Goal: Information Seeking & Learning: Learn about a topic

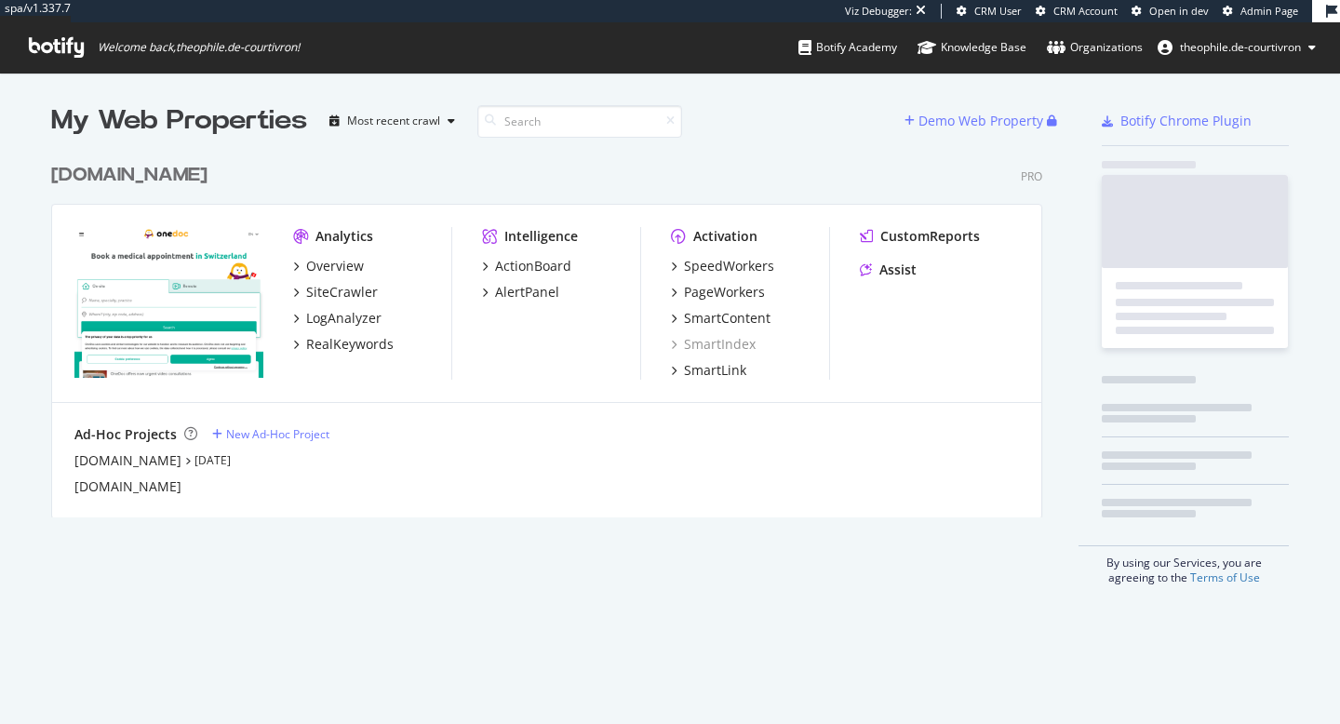
scroll to position [378, 1006]
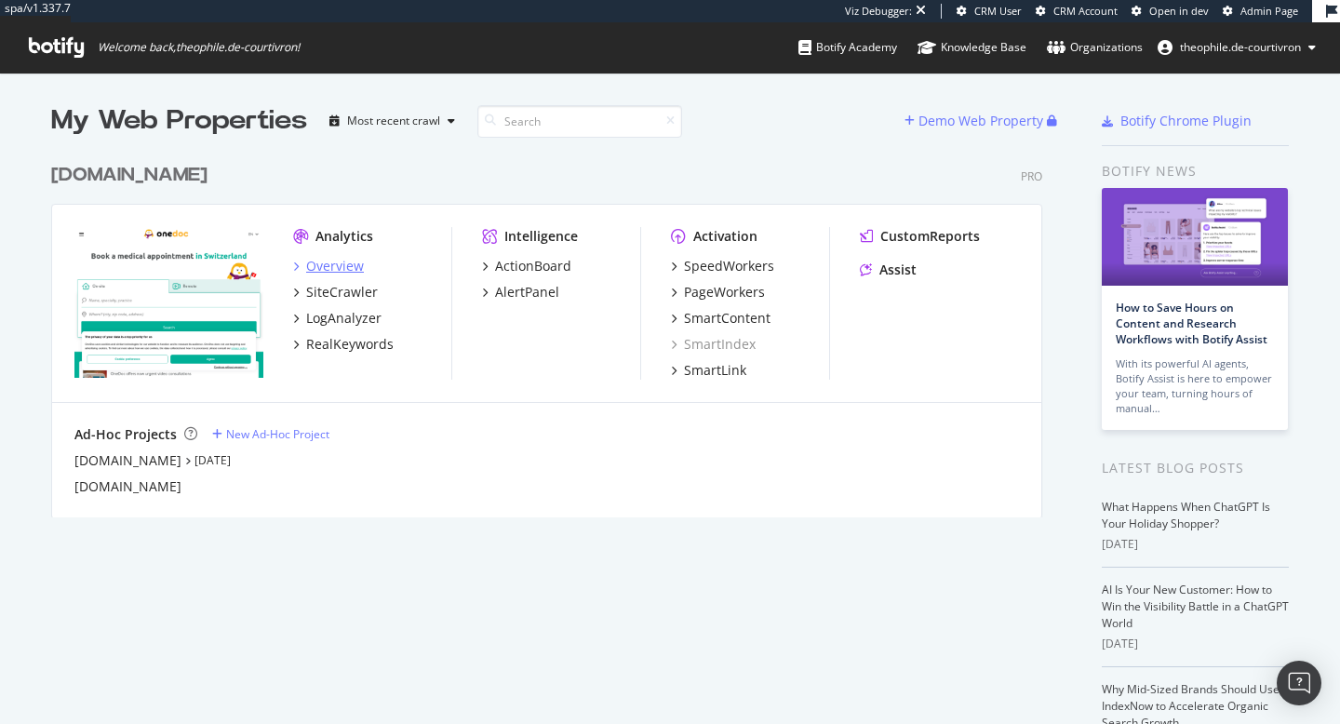
click at [331, 265] on div "Overview" at bounding box center [335, 266] width 58 height 19
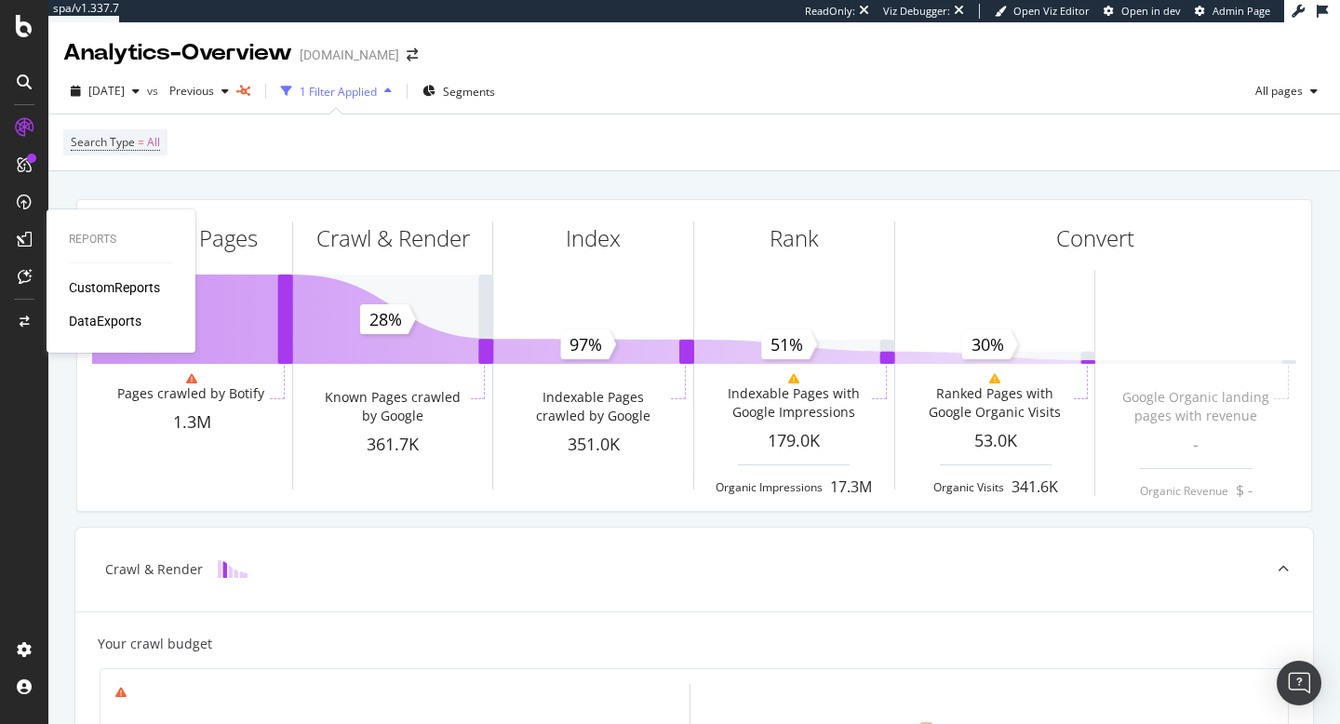
click at [127, 284] on div "CustomReports" at bounding box center [114, 287] width 91 height 19
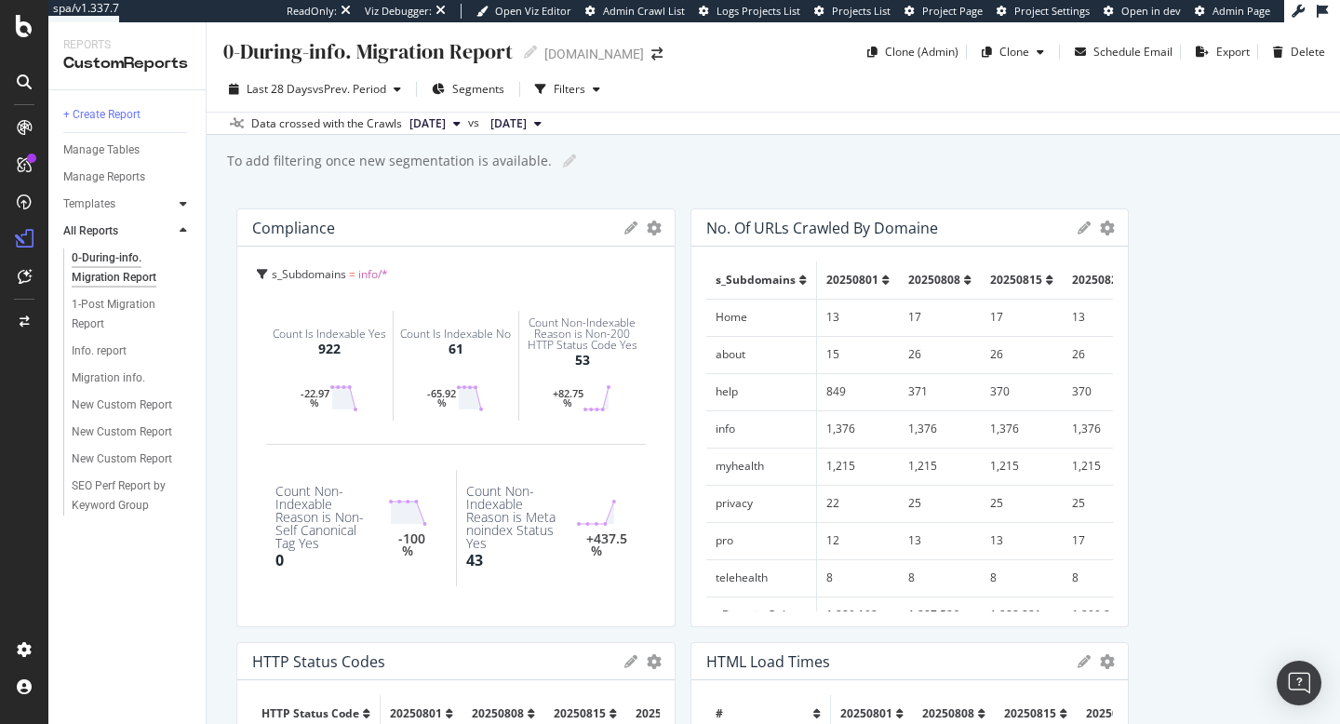
click at [186, 206] on icon at bounding box center [183, 203] width 7 height 11
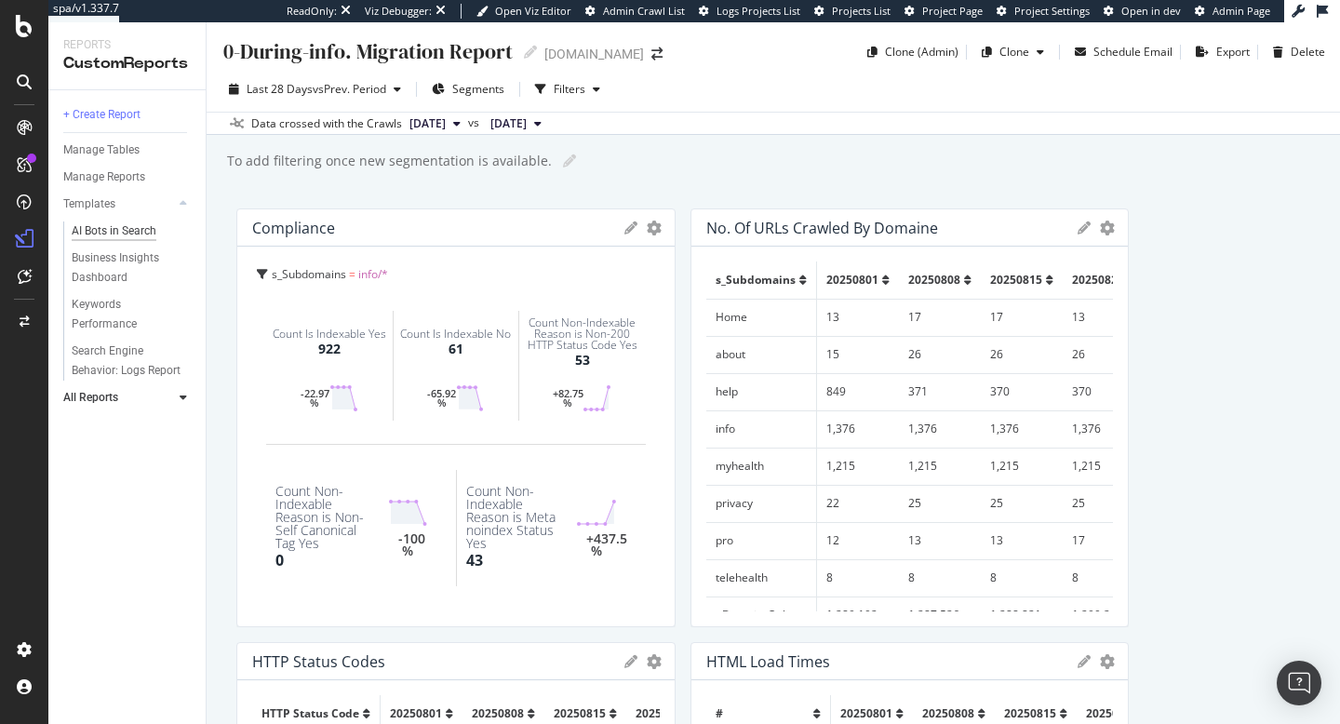
click at [125, 231] on div "AI Bots in Search" at bounding box center [114, 231] width 85 height 20
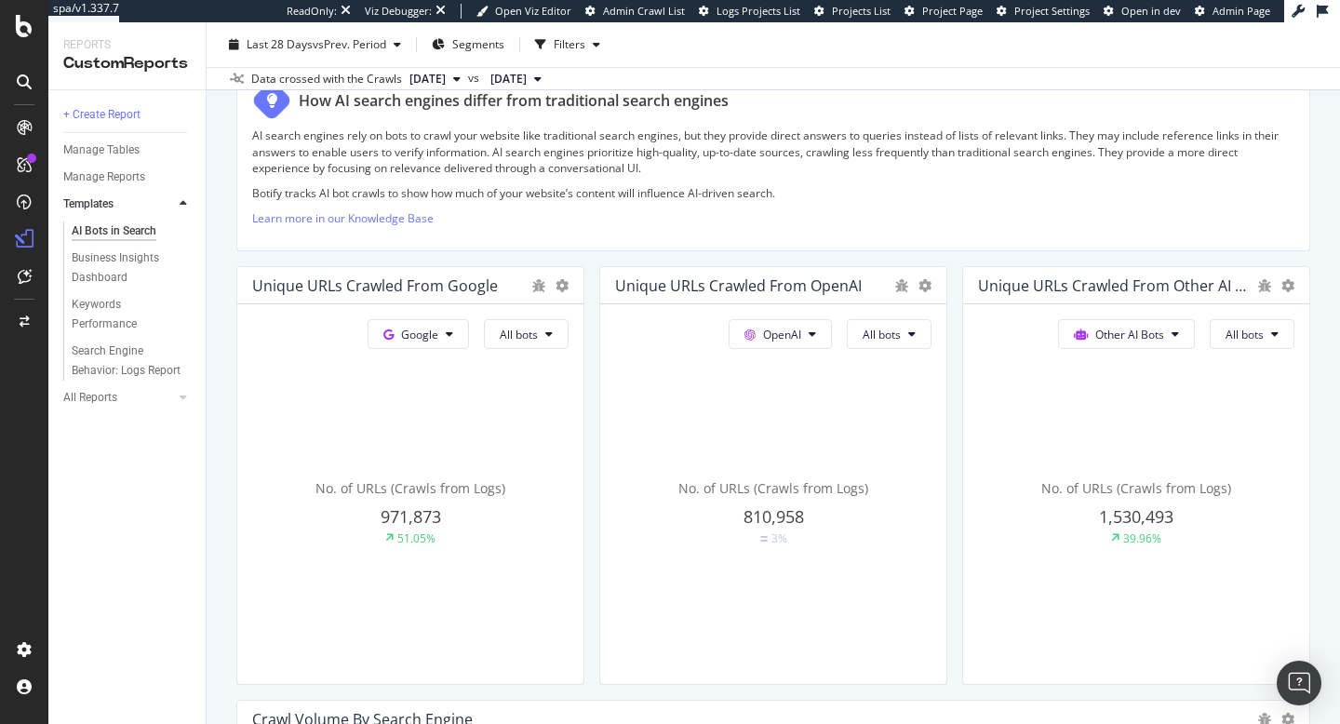
scroll to position [314, 0]
click at [538, 333] on span "All bots" at bounding box center [519, 332] width 38 height 16
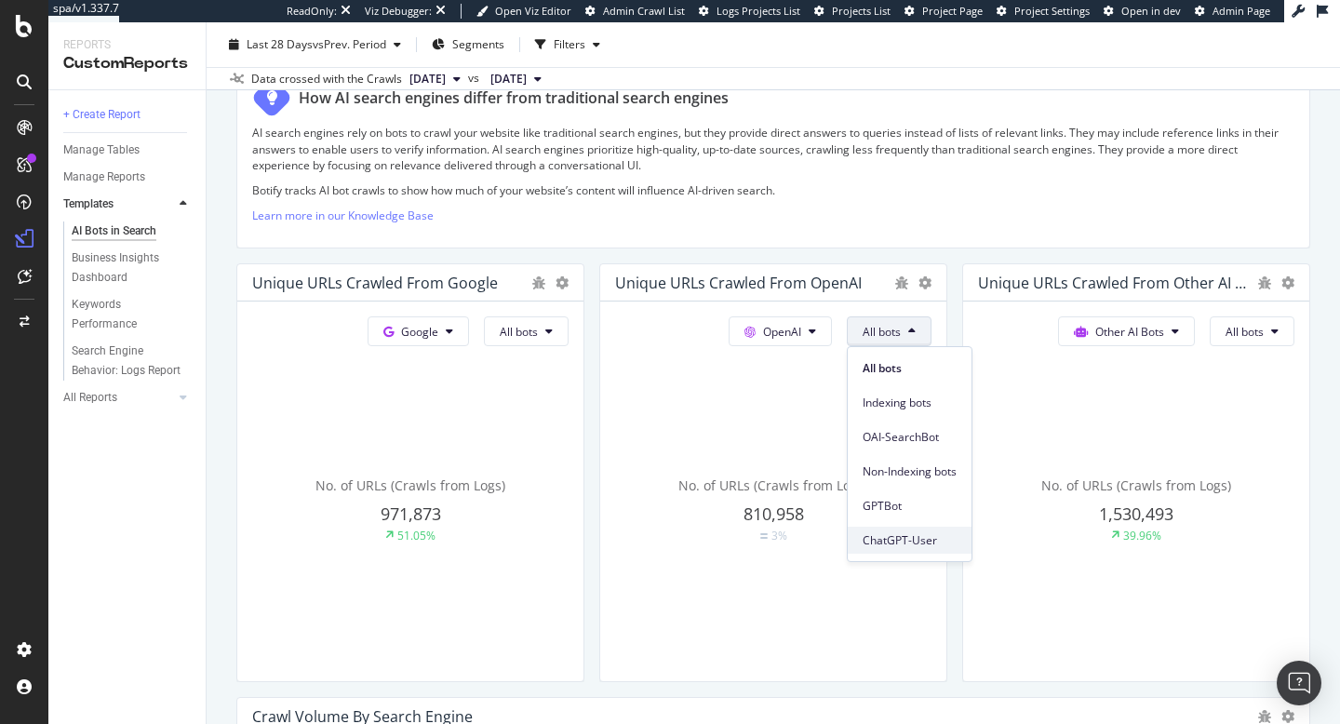
click at [888, 541] on span "ChatGPT-User" at bounding box center [909, 540] width 94 height 17
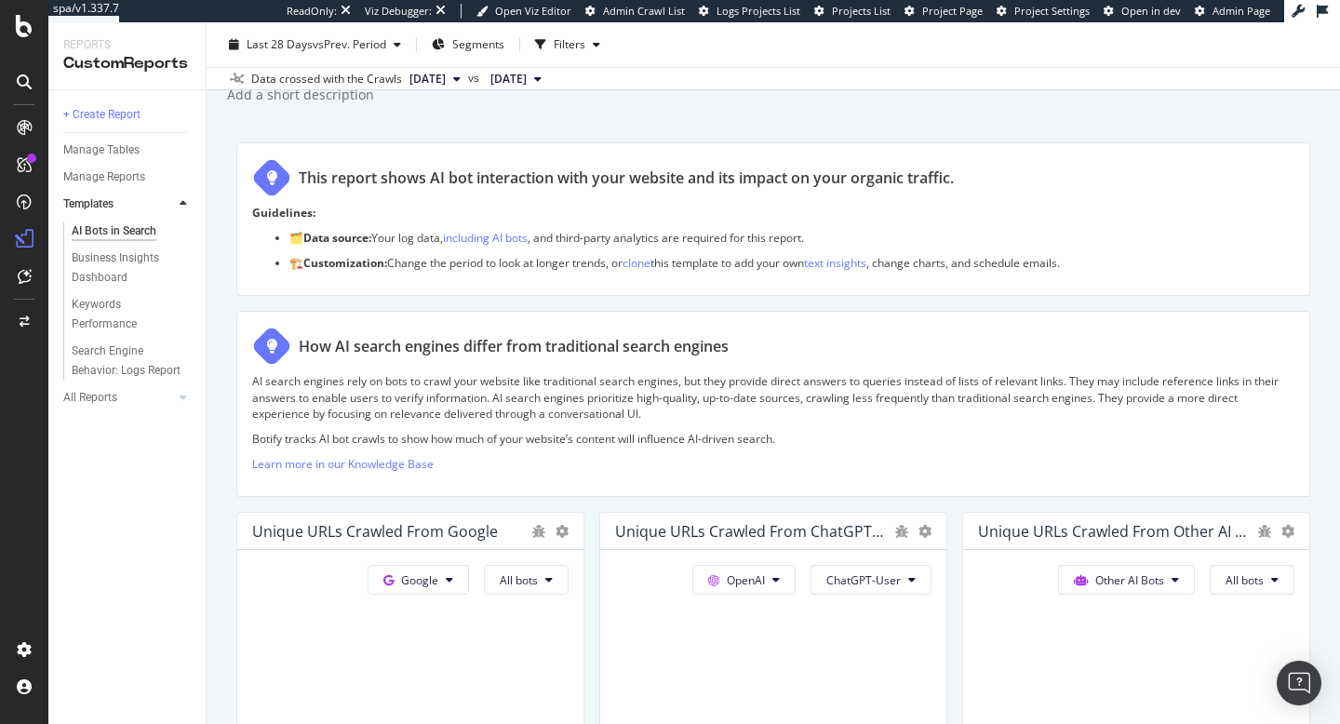
scroll to position [0, 0]
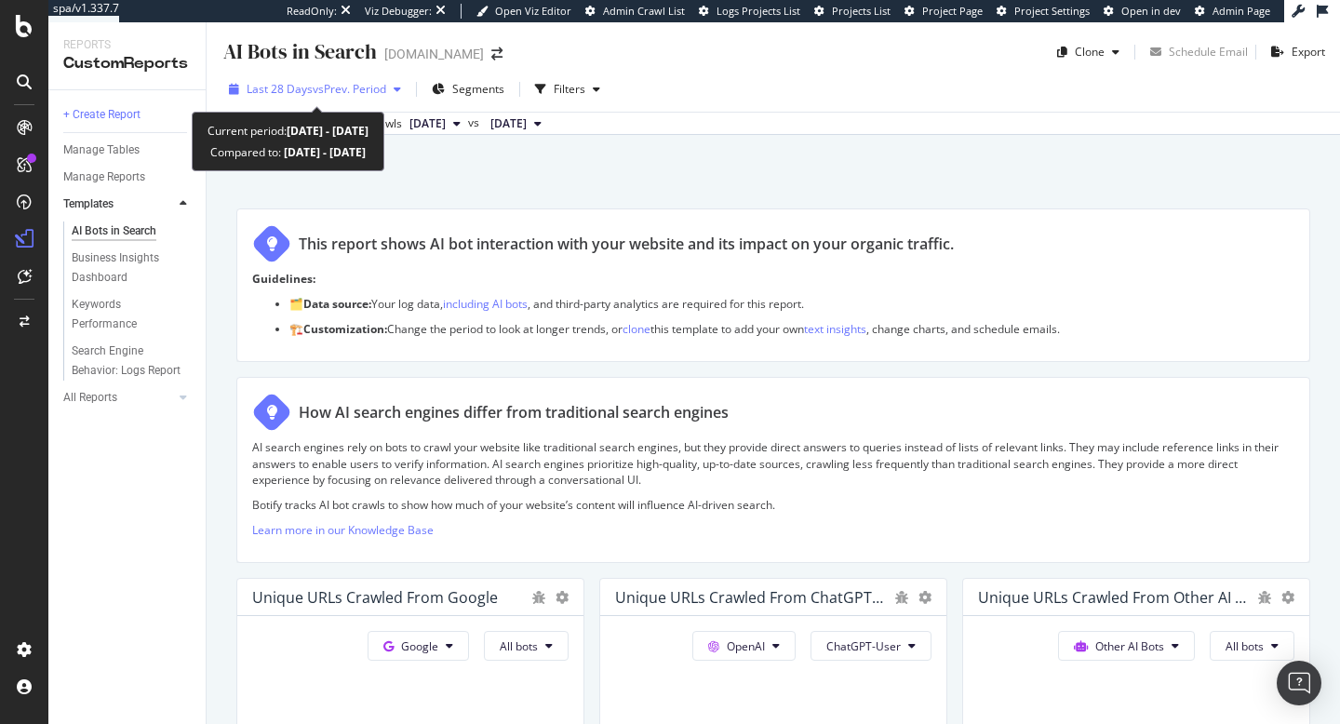
click at [347, 85] on span "vs Prev. Period" at bounding box center [349, 89] width 73 height 16
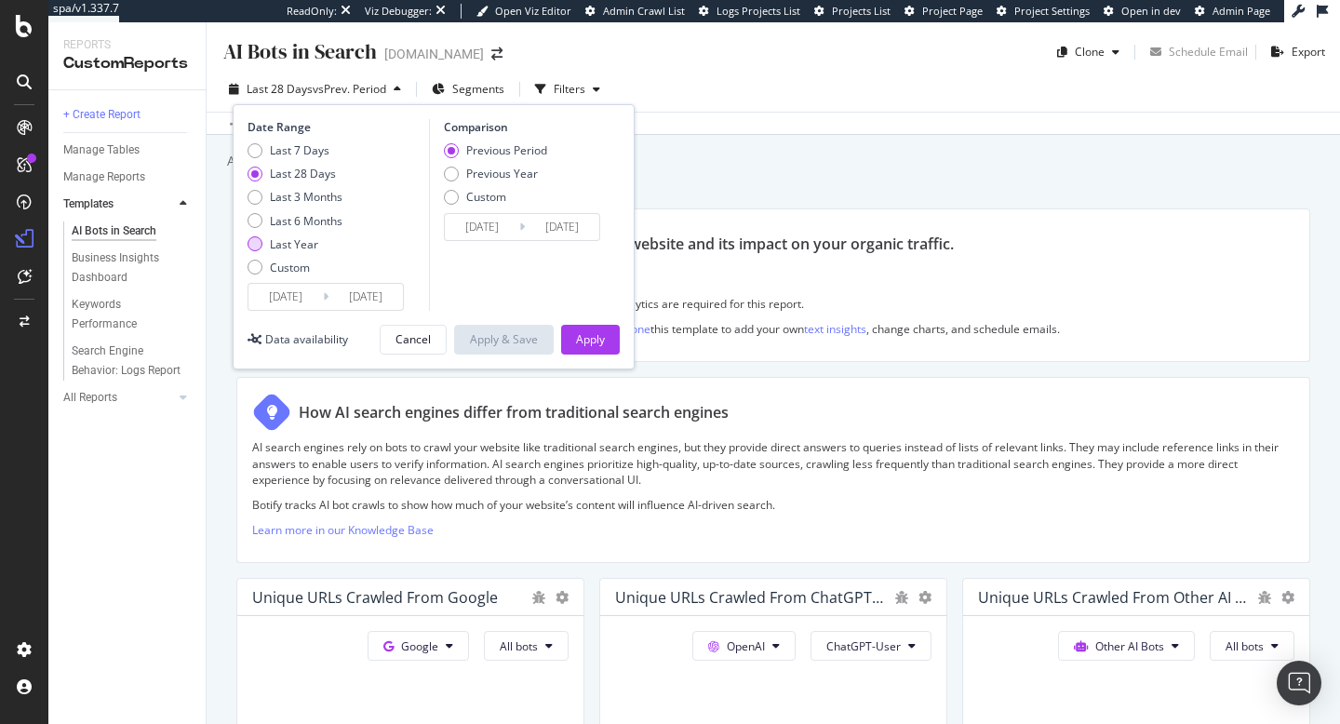
click at [248, 246] on div "Last Year" at bounding box center [254, 243] width 15 height 15
type input "[DATE]"
click at [581, 341] on div "Apply" at bounding box center [590, 339] width 29 height 16
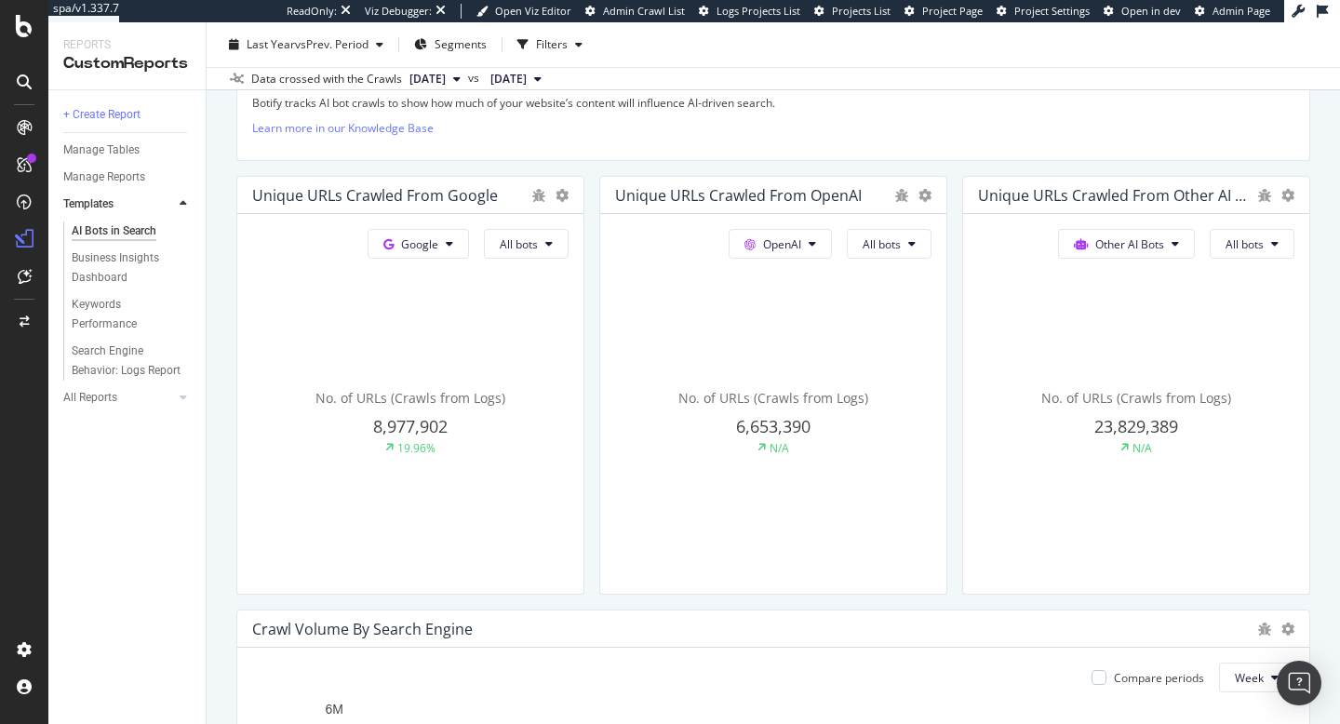
scroll to position [405, 0]
